Goal: Task Accomplishment & Management: Manage account settings

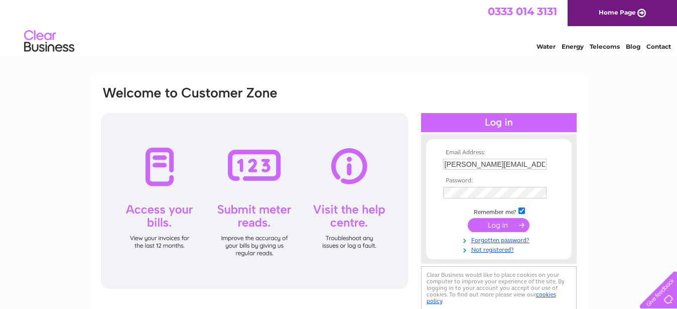
click at [509, 226] on input "submit" at bounding box center [499, 225] width 62 height 14
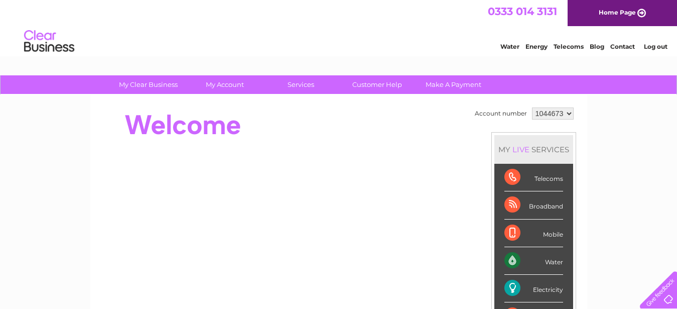
click at [507, 259] on div "Water" at bounding box center [533, 261] width 59 height 28
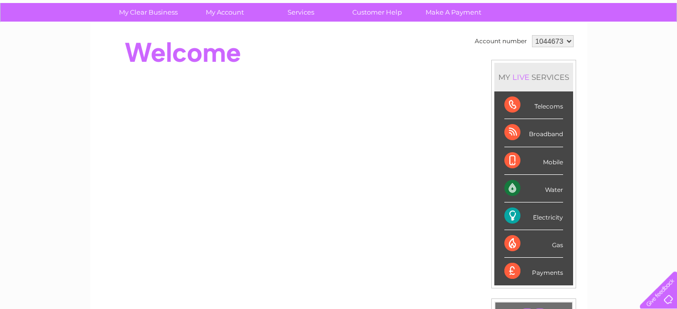
scroll to position [154, 0]
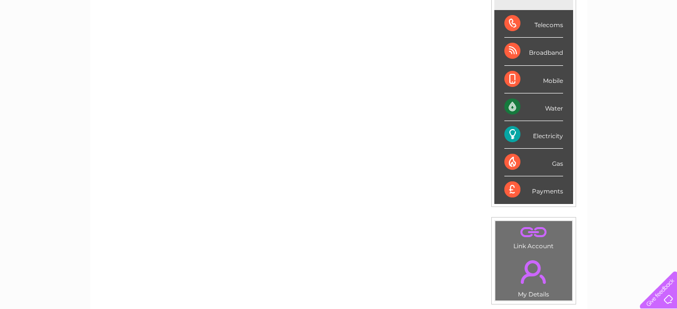
click at [505, 131] on div "Electricity" at bounding box center [533, 135] width 59 height 28
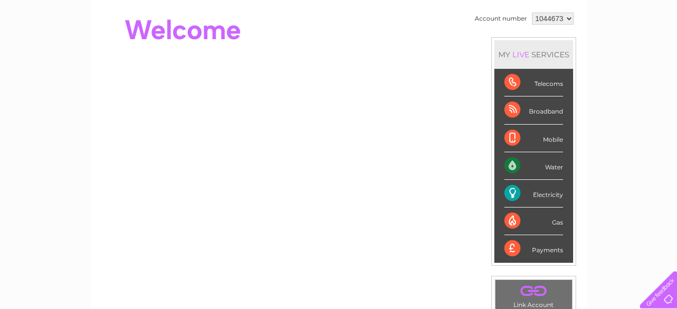
scroll to position [31, 0]
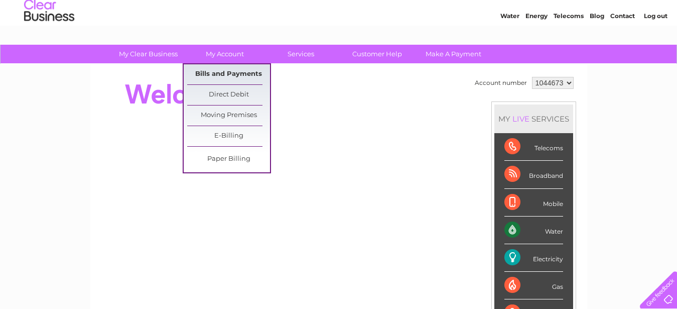
click at [220, 71] on link "Bills and Payments" at bounding box center [228, 74] width 83 height 20
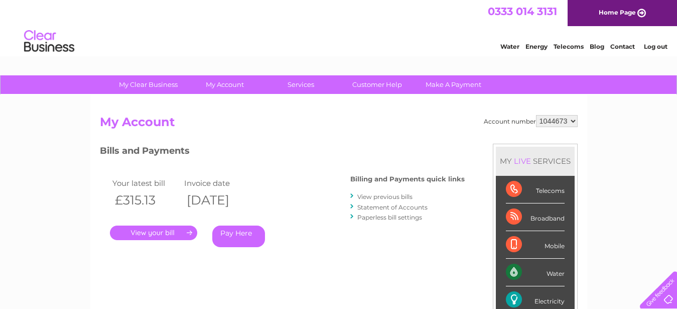
click at [155, 227] on link "." at bounding box center [153, 232] width 87 height 15
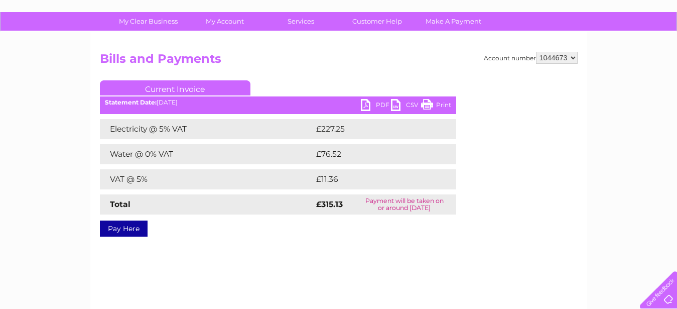
scroll to position [102, 0]
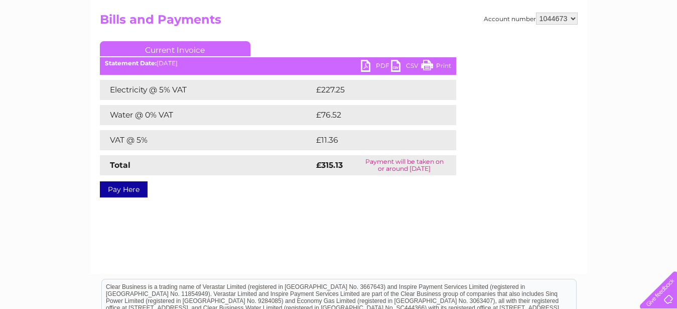
click at [377, 67] on link "PDF" at bounding box center [376, 67] width 30 height 15
